Goal: Navigation & Orientation: Find specific page/section

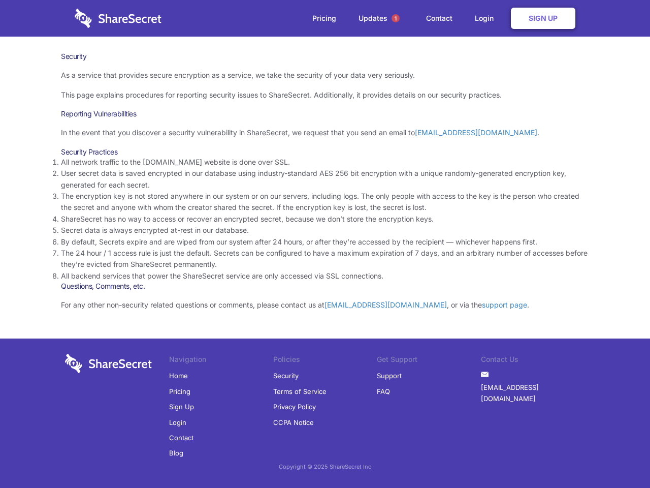
click at [325, 244] on li "By default, Secrets expire and are wiped from our system after 24 hours, or aft…" at bounding box center [325, 241] width 528 height 11
click at [396, 18] on span "1" at bounding box center [396, 18] width 8 height 8
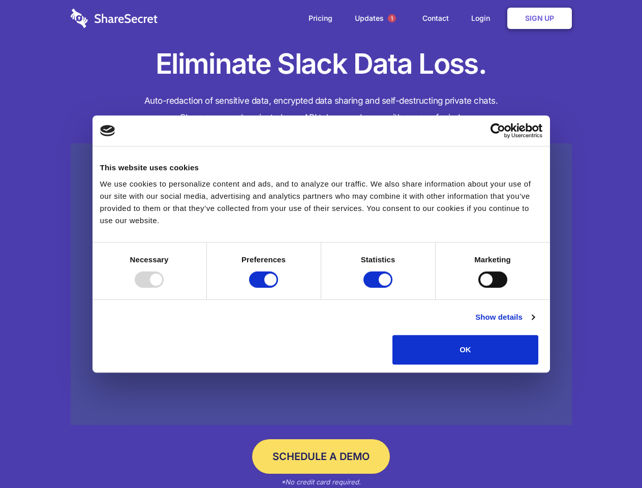
click at [164, 287] on div at bounding box center [149, 279] width 29 height 16
click at [278, 287] on input "Preferences" at bounding box center [263, 279] width 29 height 16
checkbox input "false"
click at [379, 287] on input "Statistics" at bounding box center [377, 279] width 29 height 16
checkbox input "false"
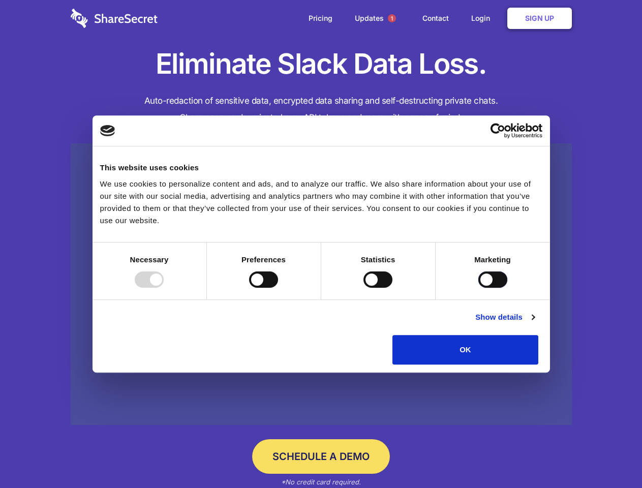
click at [478, 287] on input "Marketing" at bounding box center [492, 279] width 29 height 16
checkbox input "true"
click at [534, 323] on link "Show details" at bounding box center [504, 317] width 59 height 12
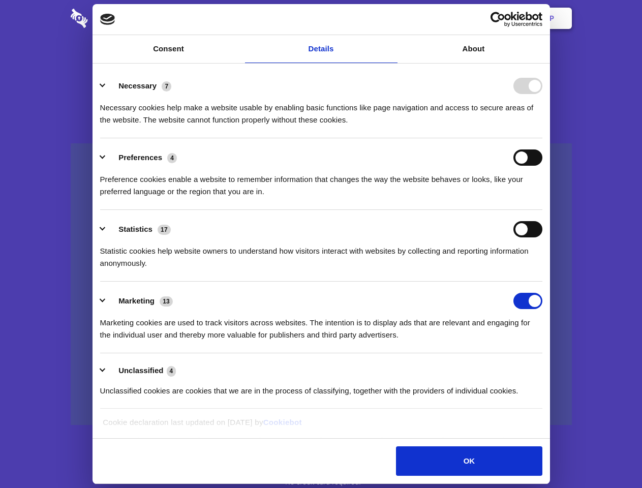
click at [542, 138] on li "Necessary 7 Necessary cookies help make a website usable by enabling basic func…" at bounding box center [321, 103] width 442 height 72
click at [391, 18] on span "1" at bounding box center [392, 18] width 8 height 8
